Goal: Task Accomplishment & Management: Manage account settings

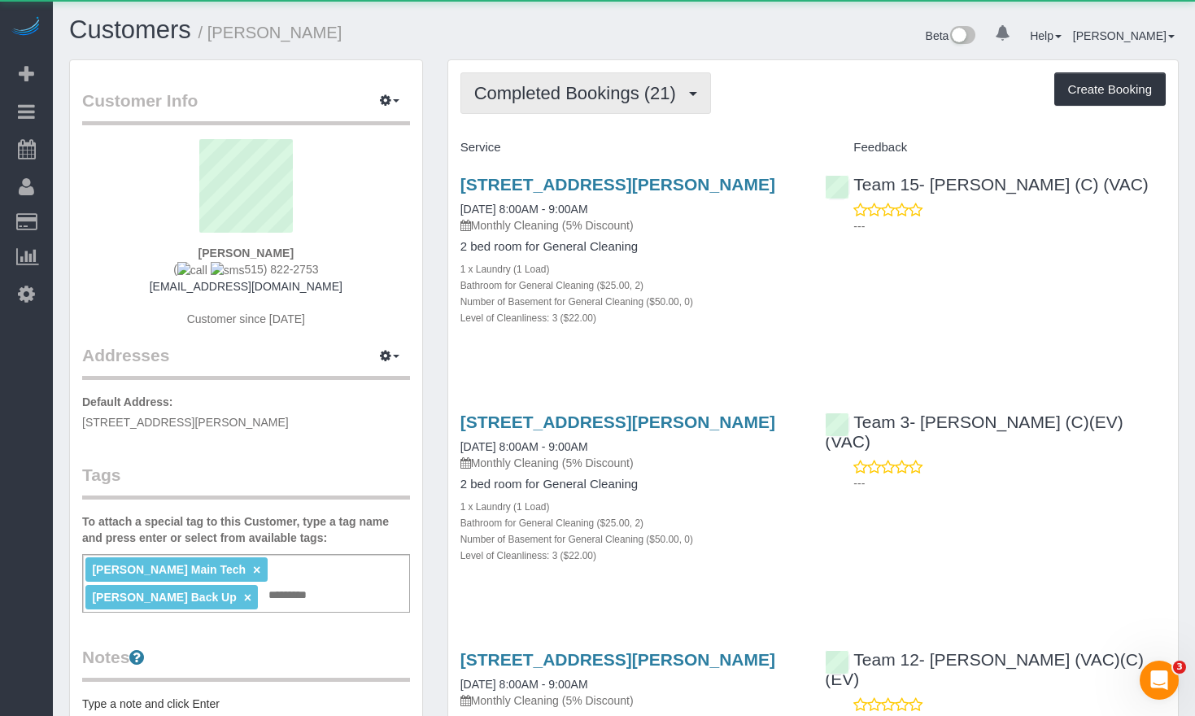
click at [639, 103] on button "Completed Bookings (21)" at bounding box center [585, 92] width 251 height 41
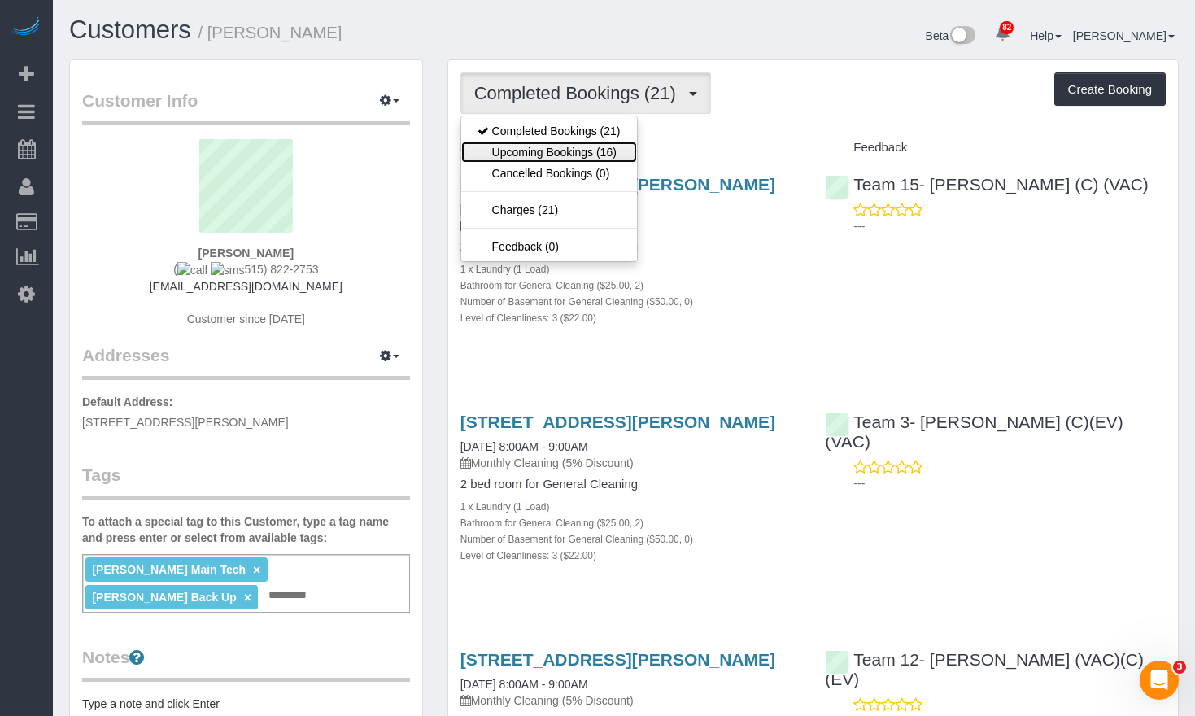
click at [619, 157] on link "Upcoming Bookings (16)" at bounding box center [549, 152] width 176 height 21
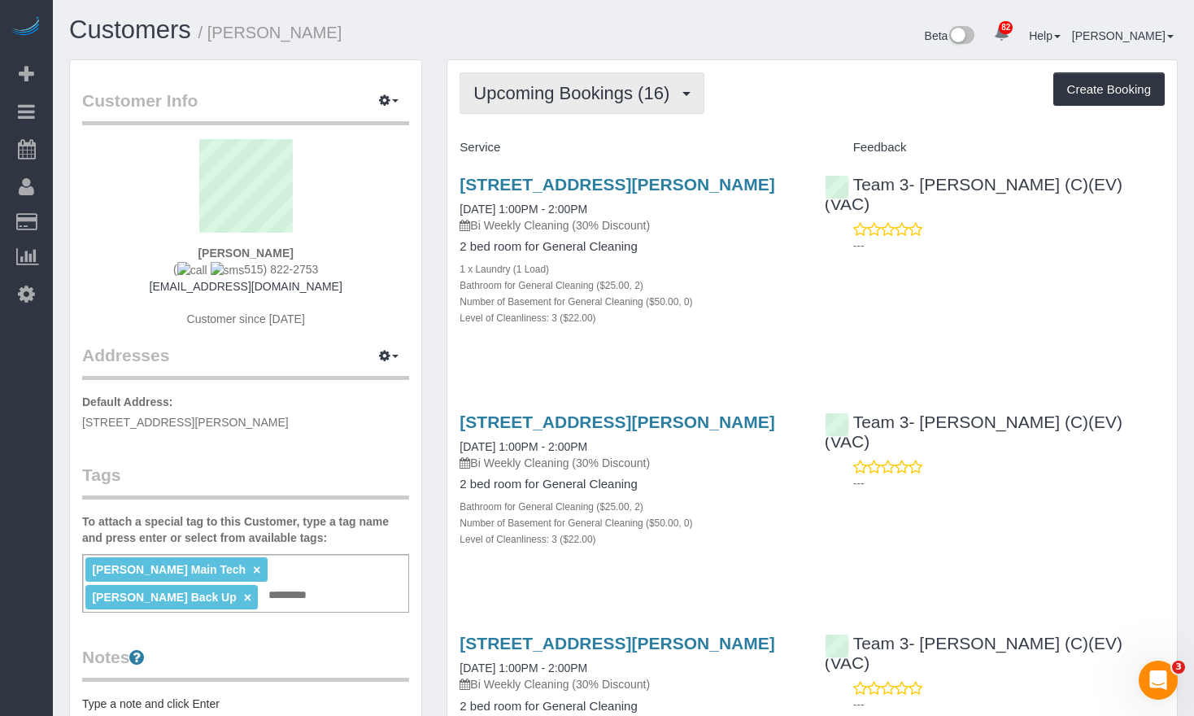
click at [654, 89] on span "Upcoming Bookings (16)" at bounding box center [575, 93] width 204 height 20
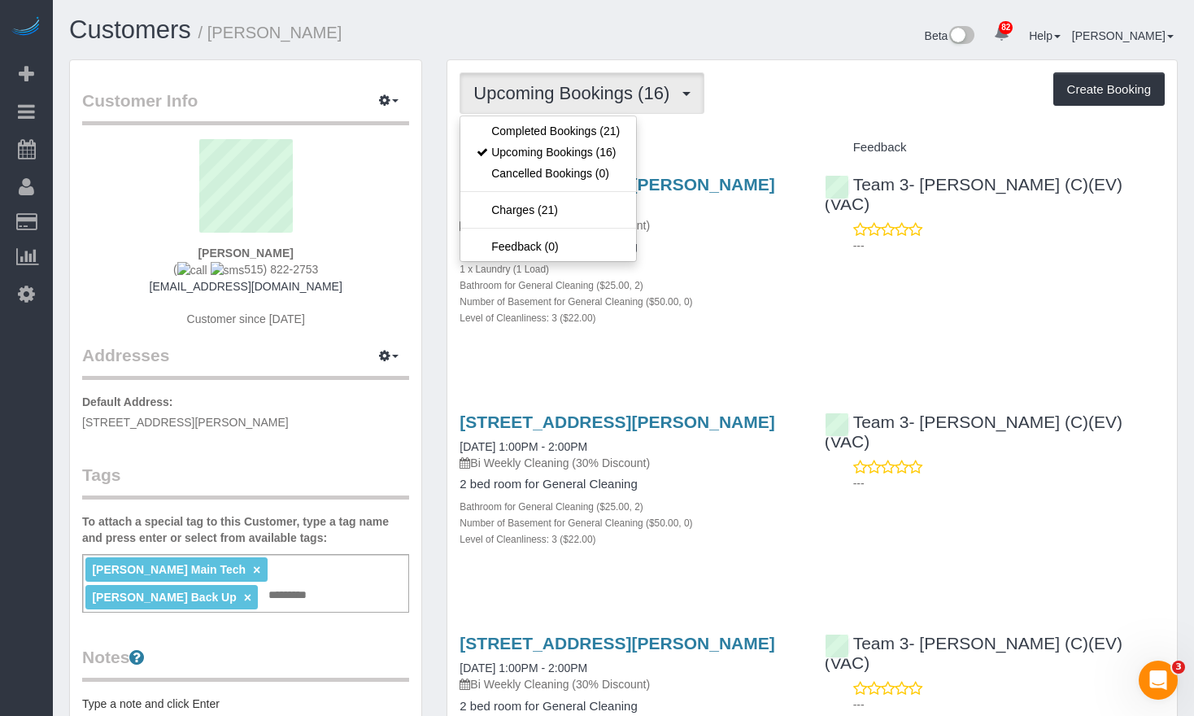
click at [814, 97] on div "Upcoming Bookings (16) Completed Bookings (21) Upcoming Bookings (16) Cancelled…" at bounding box center [812, 92] width 705 height 41
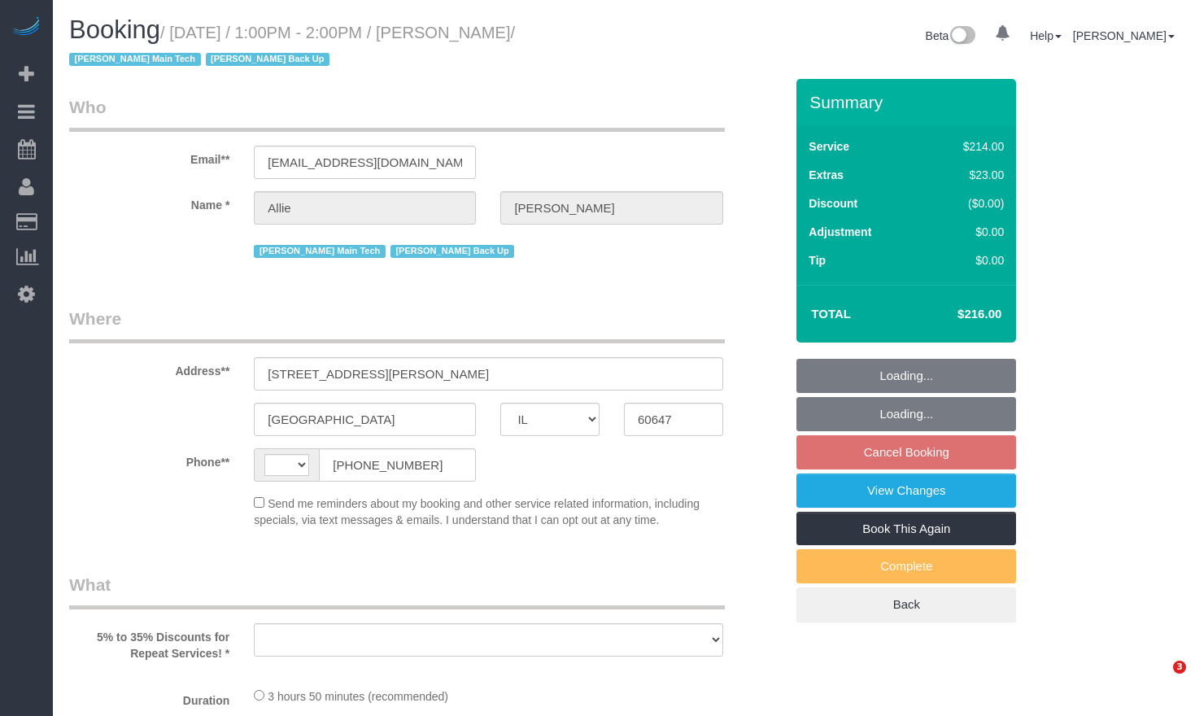
select select "IL"
select select "string:[GEOGRAPHIC_DATA]"
select select "object:815"
select select "string:fspay-1b51ec6b-3e21-4db8-b9b6-338cbd8a13fe"
